Goal: Task Accomplishment & Management: Use online tool/utility

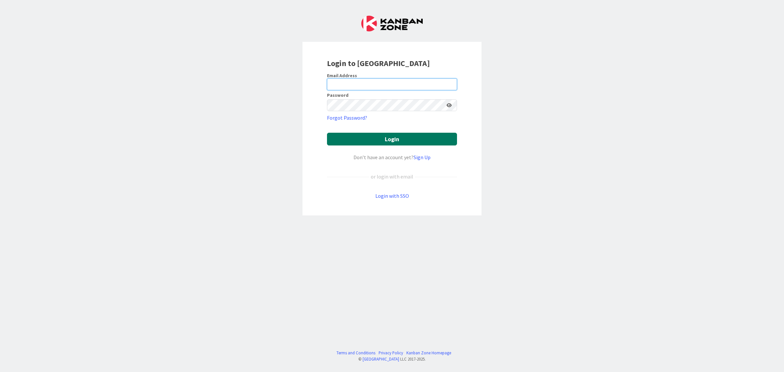
type input "[EMAIL_ADDRESS][PERSON_NAME][PERSON_NAME][DOMAIN_NAME]"
click at [424, 141] on button "Login" at bounding box center [392, 139] width 130 height 13
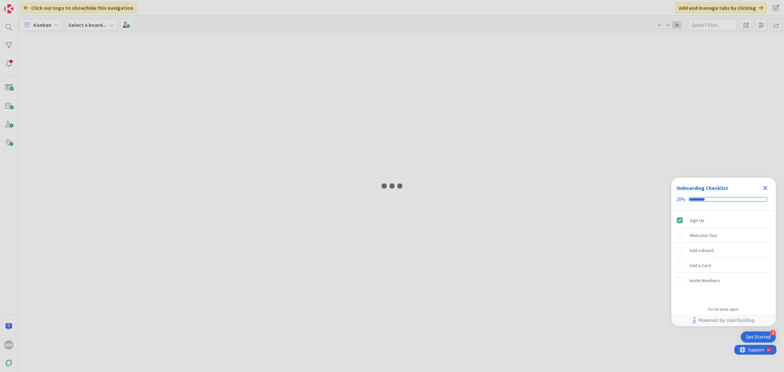
type input "kielisyys"
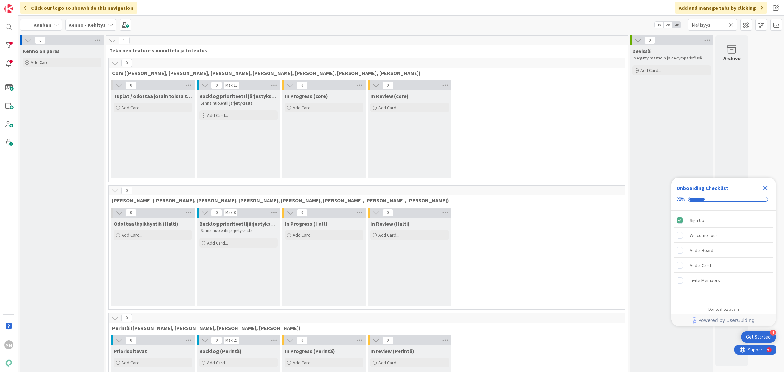
click at [100, 22] on b "Kenno - Kehitys" at bounding box center [86, 25] width 37 height 7
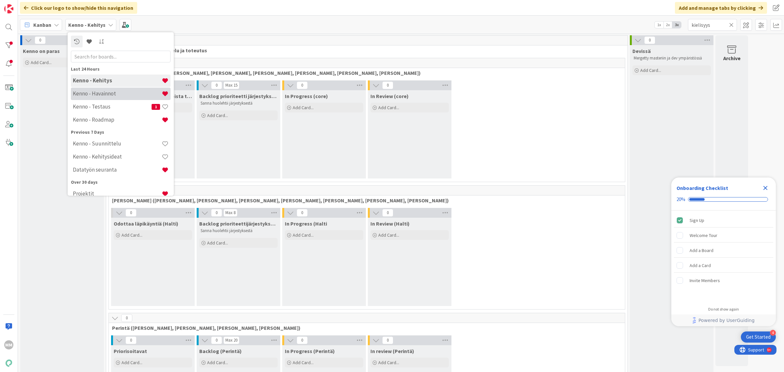
click at [114, 90] on h4 "Kenno - Havainnot" at bounding box center [117, 93] width 89 height 7
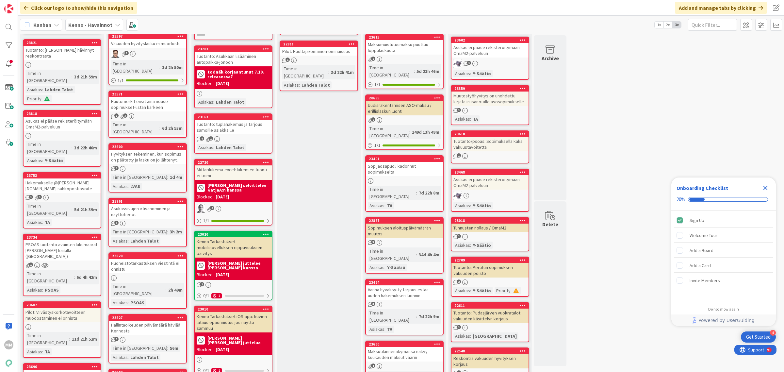
scroll to position [163, 0]
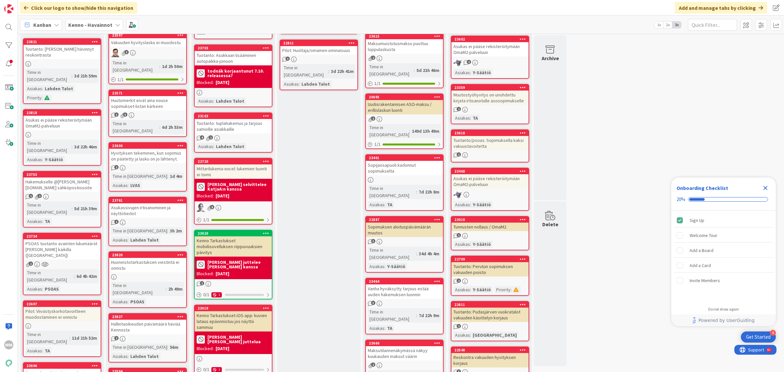
click at [161, 258] on div "Huoneistotarkastuksen viestintä ei onnistu" at bounding box center [147, 265] width 77 height 14
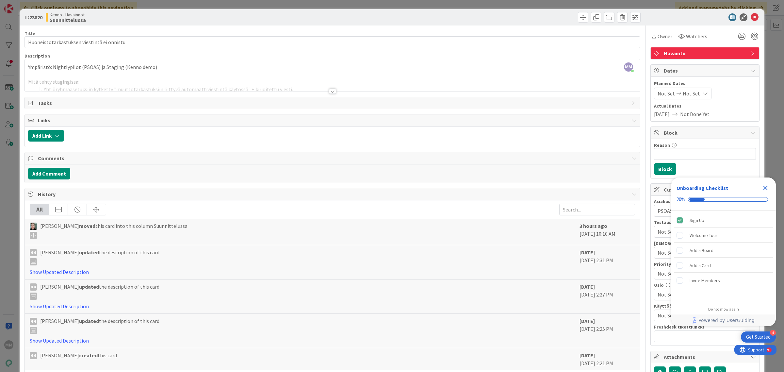
click at [331, 92] on div at bounding box center [332, 90] width 7 height 5
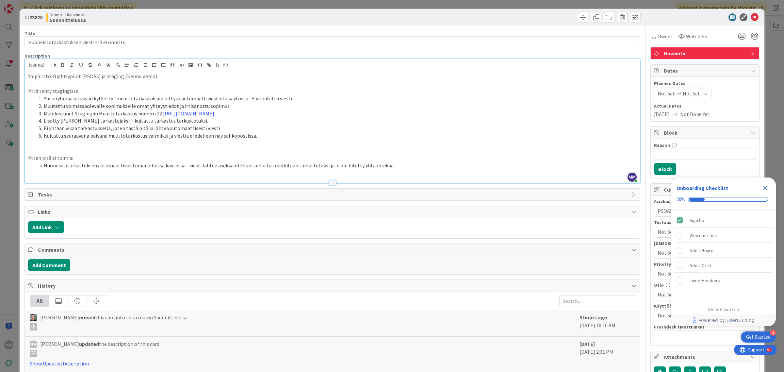
click at [765, 188] on icon "Close Checklist" at bounding box center [765, 188] width 4 height 4
